Goal: Find specific page/section: Find specific page/section

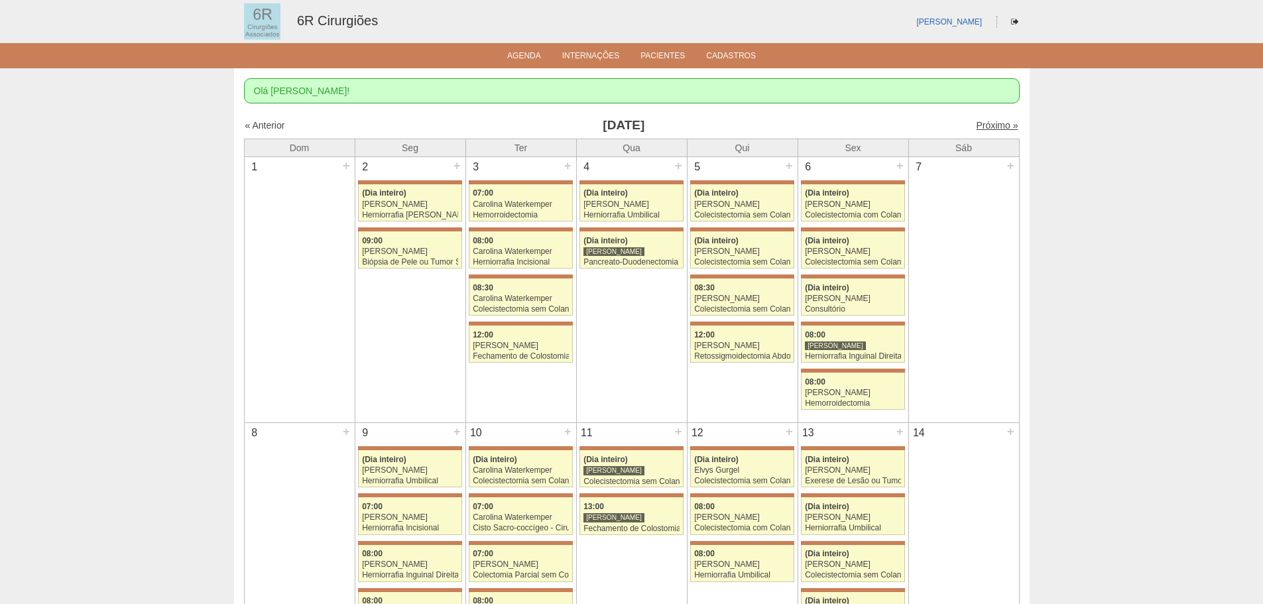
click at [981, 123] on link "Próximo »" at bounding box center [997, 125] width 42 height 11
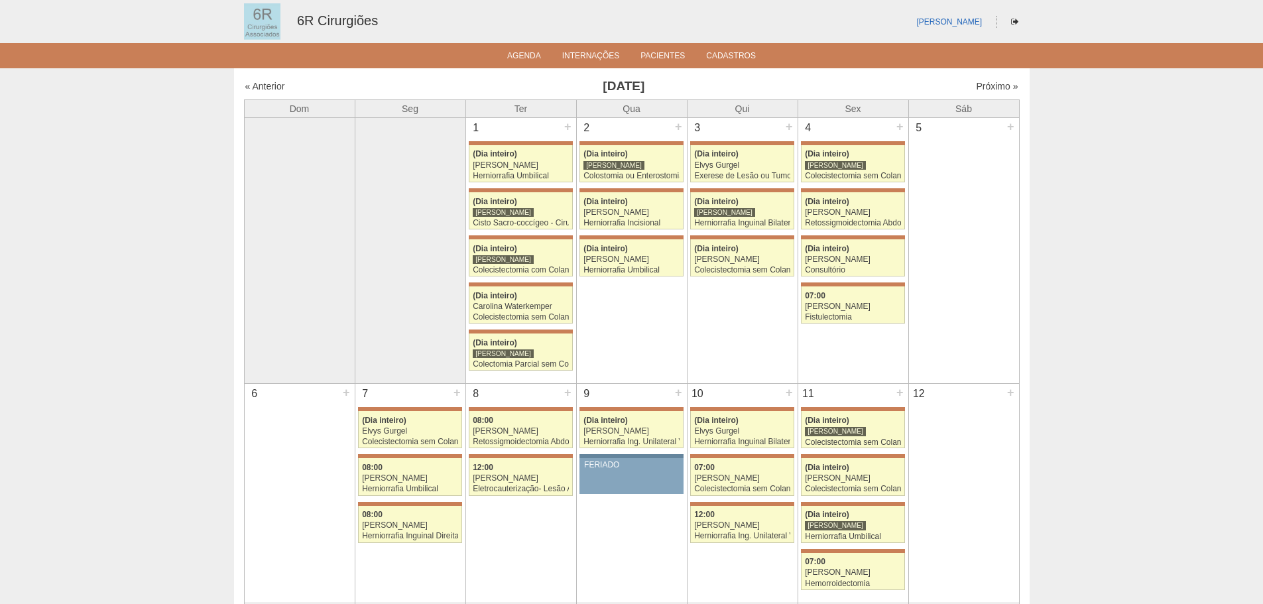
drag, startPoint x: 0, startPoint y: 0, endPoint x: 981, endPoint y: 123, distance: 988.8
click at [981, 123] on div "5 +" at bounding box center [964, 128] width 110 height 21
click at [988, 85] on link "Próximo »" at bounding box center [997, 86] width 42 height 11
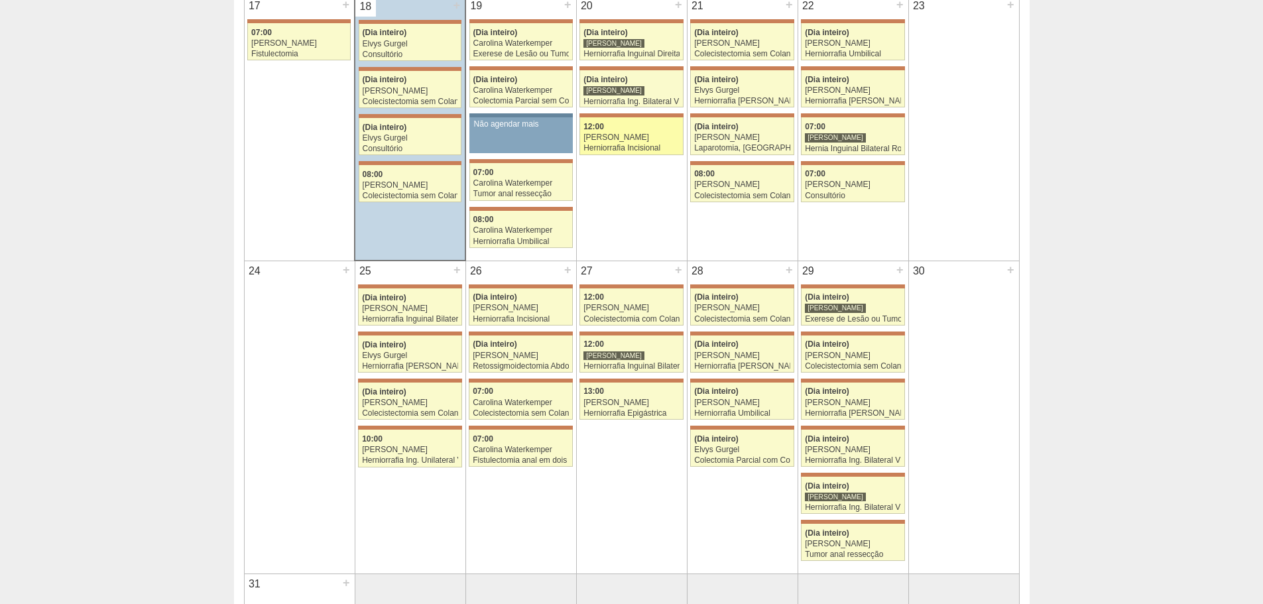
scroll to position [862, 0]
